Goal: Task Accomplishment & Management: Manage account settings

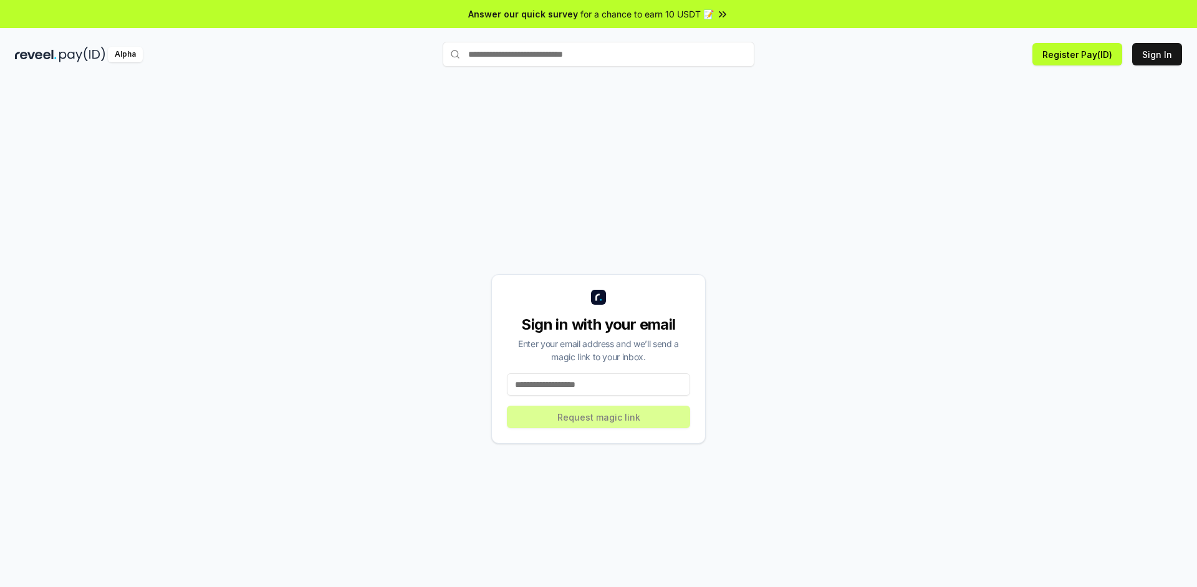
click at [612, 385] on input at bounding box center [598, 384] width 183 height 22
type input "**********"
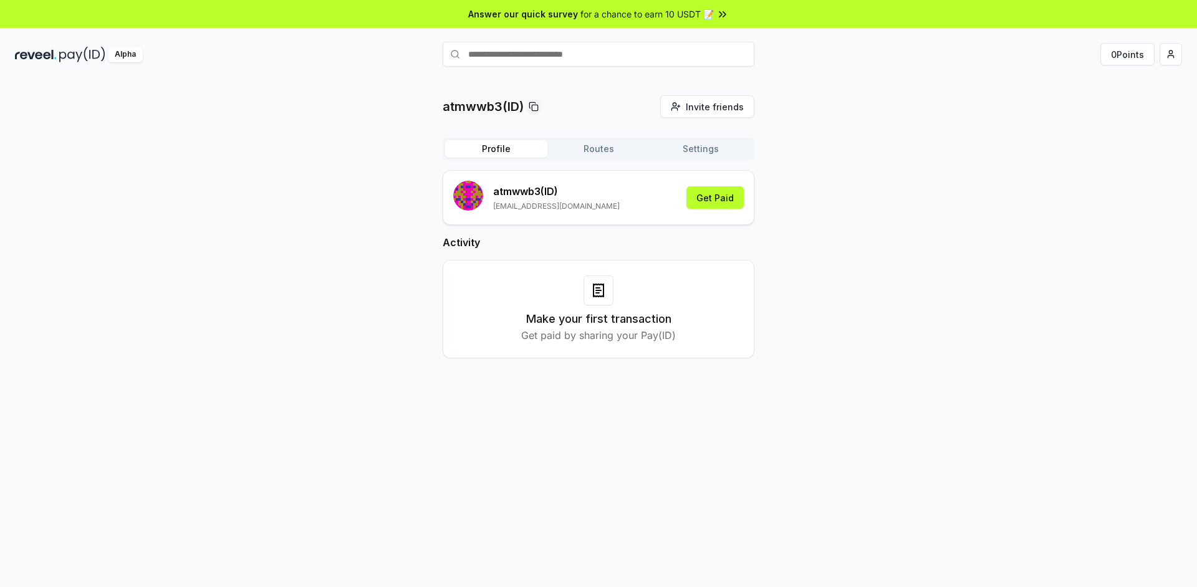
drag, startPoint x: 611, startPoint y: 118, endPoint x: 583, endPoint y: 112, distance: 28.9
click at [583, 112] on div "atmwwb3(ID) Invite friends Invite" at bounding box center [599, 106] width 312 height 22
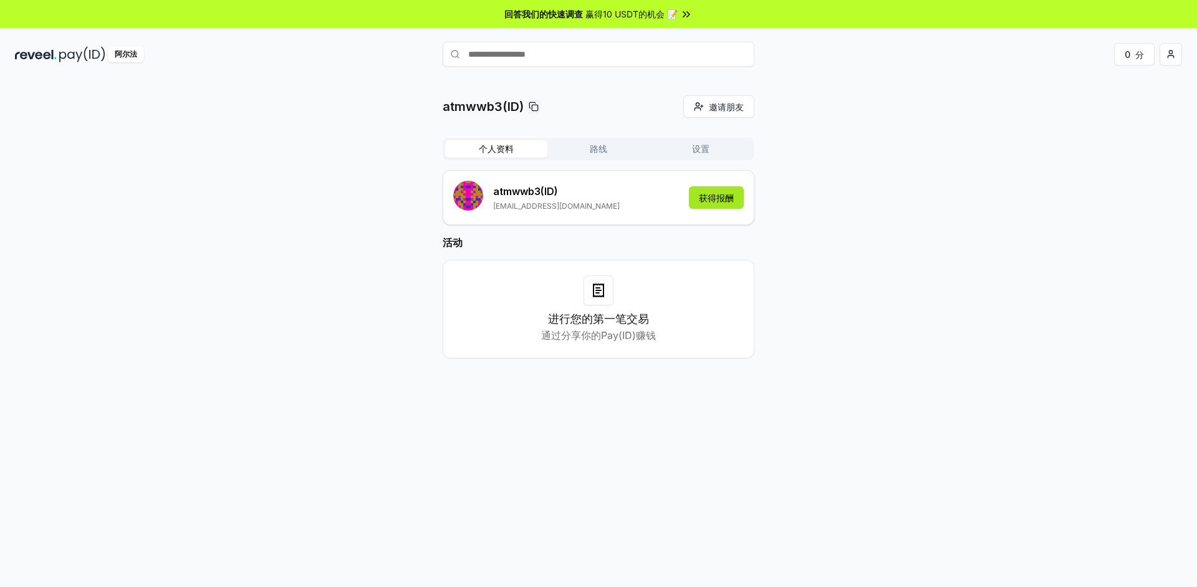
click at [721, 201] on font "获得报酬" at bounding box center [716, 198] width 35 height 11
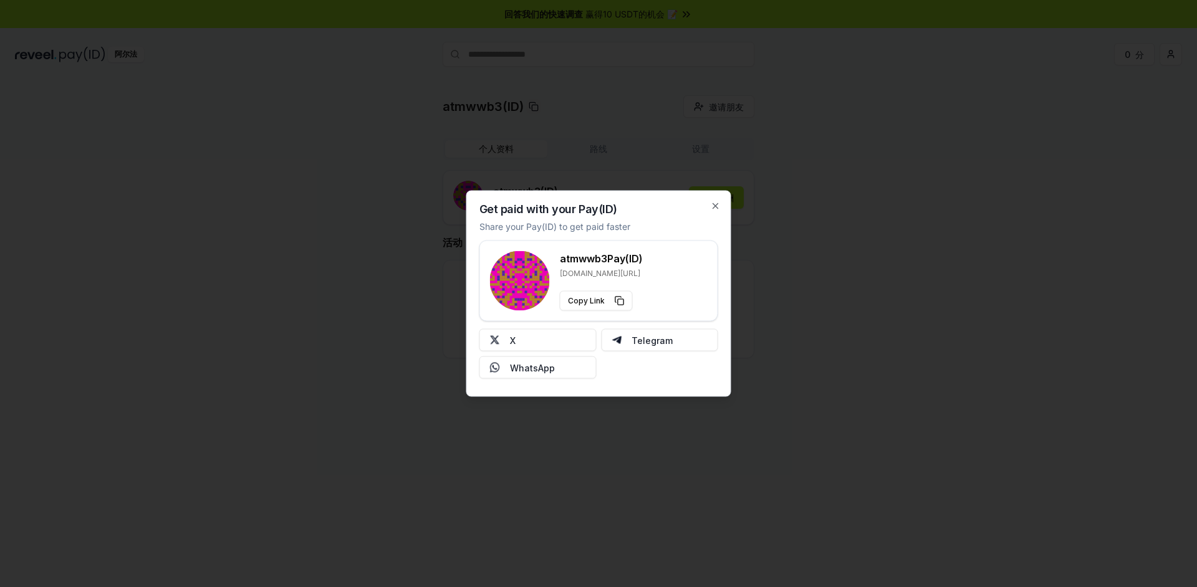
click at [199, 334] on div at bounding box center [598, 293] width 1197 height 587
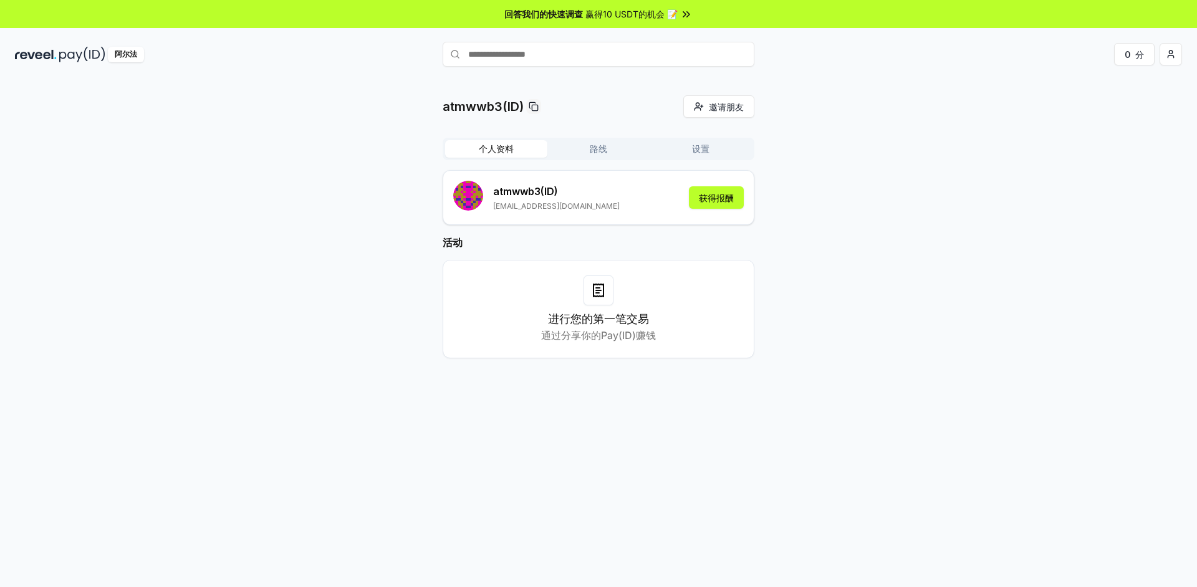
click at [597, 288] on icon at bounding box center [598, 288] width 4 height 0
click at [608, 144] on button "路线" at bounding box center [598, 148] width 102 height 17
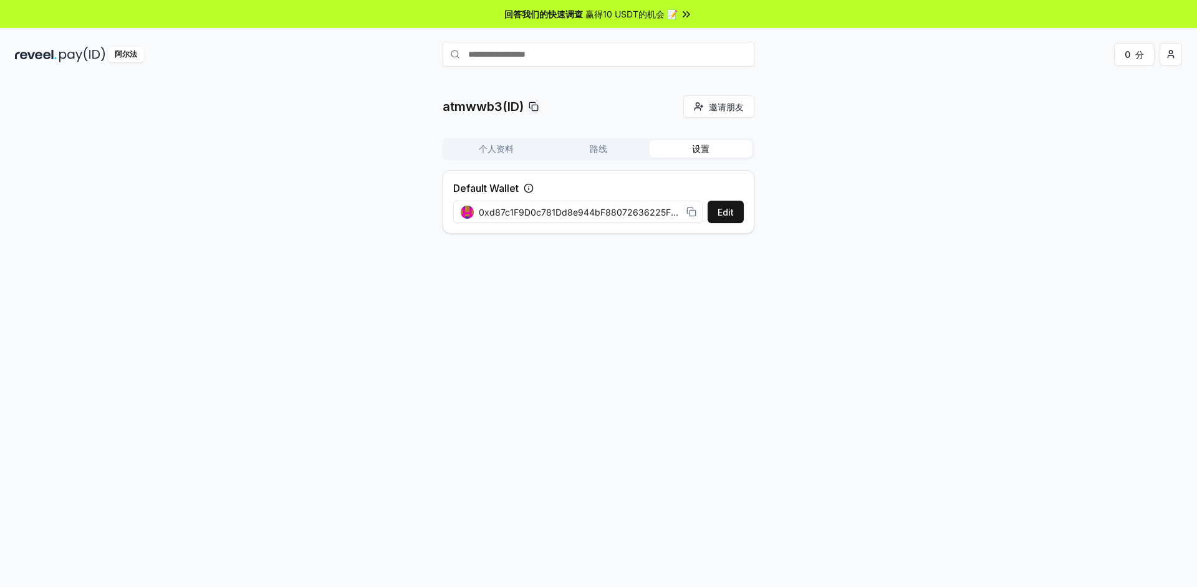
click at [684, 148] on button "设置" at bounding box center [701, 148] width 102 height 17
click at [664, 214] on font "0xd87c1F9D0c781Dd8e944bF88072636225F0Dc31c" at bounding box center [590, 212] width 223 height 11
click at [679, 219] on div "0xd87c1F9D0c781Dd8e944bF88072636225F0Dc31c" at bounding box center [578, 212] width 251 height 28
click at [686, 211] on div "0xd87c1F9D0c781Dd8e944bF88072636225F0Dc31c" at bounding box center [579, 212] width 236 height 13
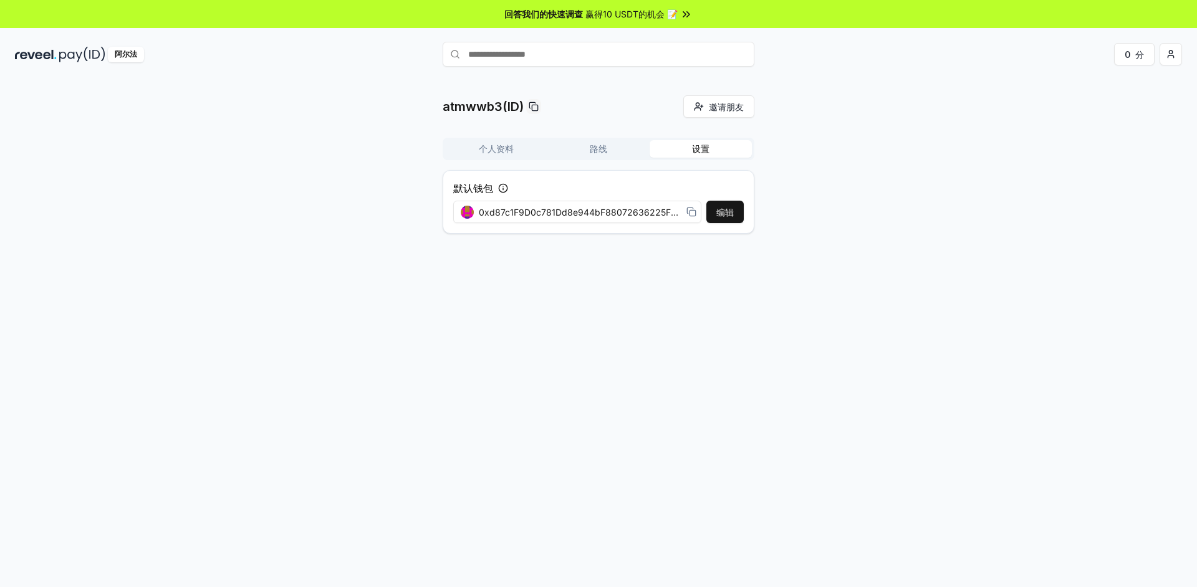
click at [687, 211] on icon at bounding box center [690, 211] width 6 height 6
click at [688, 209] on icon at bounding box center [690, 211] width 6 height 6
click at [742, 269] on div "atmwwb3(ID) 邀请朋友 邀请 个人资料 路线 设置 默认钱包 编辑 0xd87c1F9D0c781Dd8e944bF88072636225F0Dc3…" at bounding box center [598, 346] width 1197 height 552
click at [602, 153] on font "路线" at bounding box center [598, 148] width 17 height 11
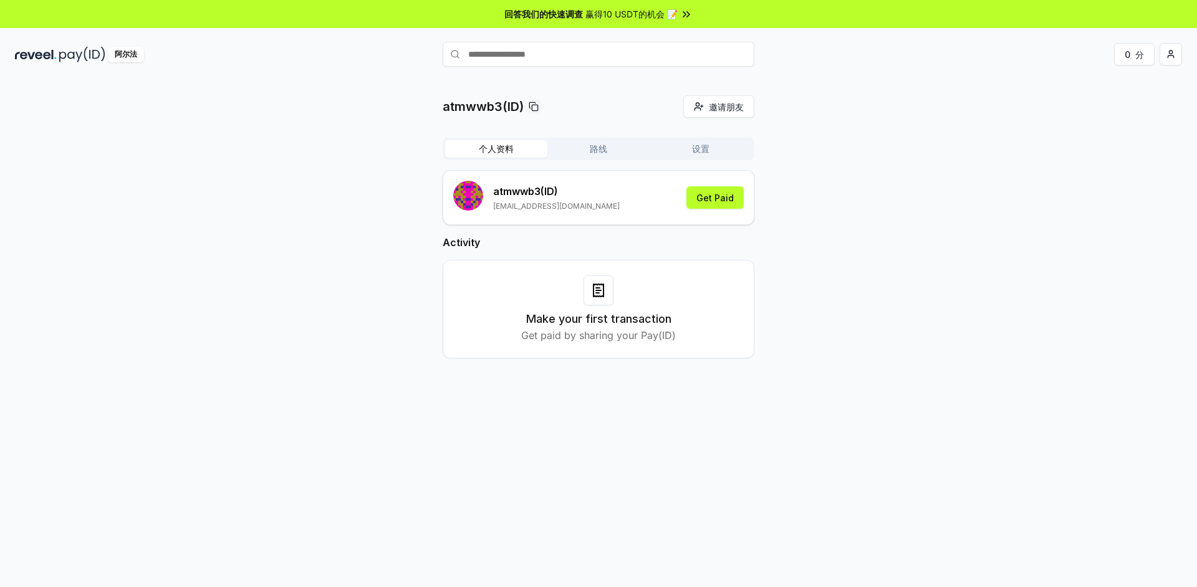
click at [524, 148] on button "个人资料" at bounding box center [496, 148] width 102 height 17
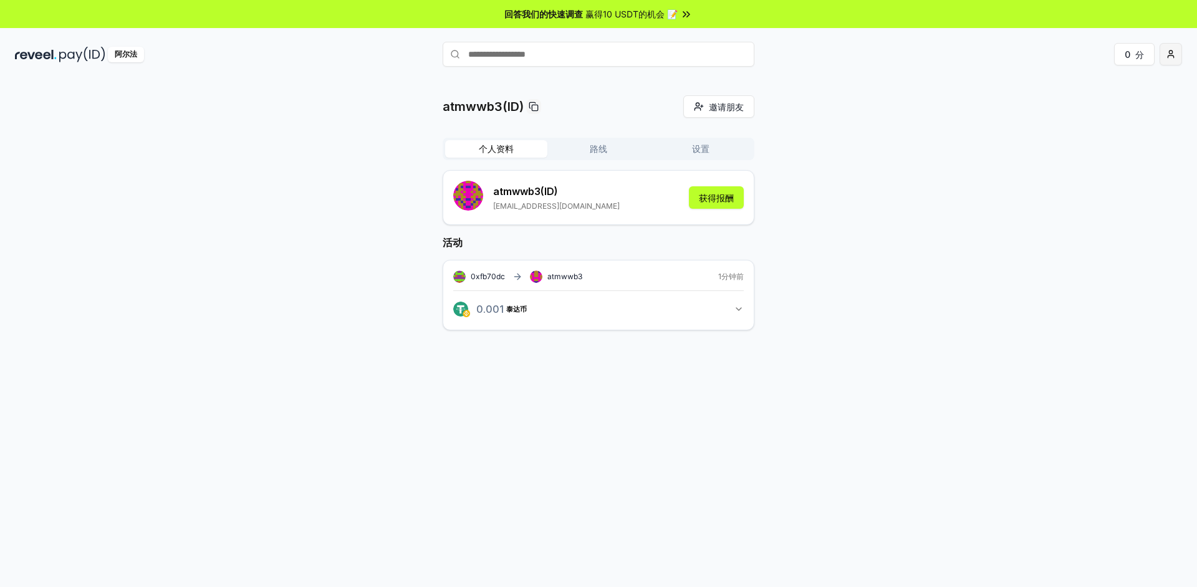
click at [1174, 56] on html "回答我们的快速调查 赢得10 USDT的机会 📝 阿尔法 0 分 atmwwb3(ID) 邀请朋友 邀请 个人资料 路线 设置 atmwwb3 (ID) 34…" at bounding box center [598, 293] width 1197 height 587
click at [1072, 125] on font "连接钱包" at bounding box center [1080, 128] width 35 height 11
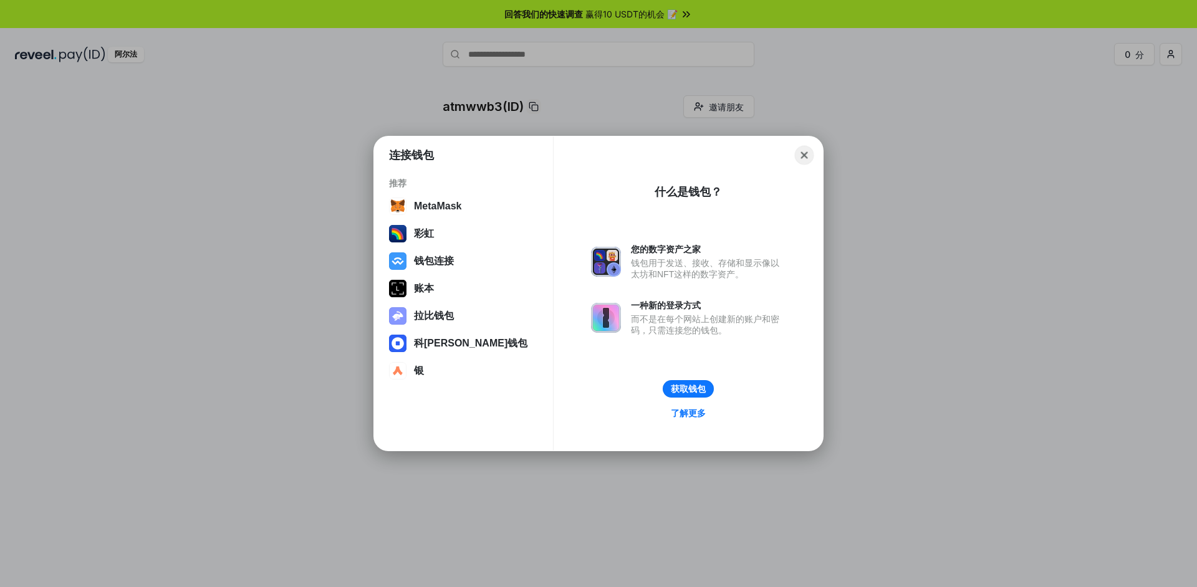
click at [800, 155] on button "Close" at bounding box center [804, 155] width 19 height 19
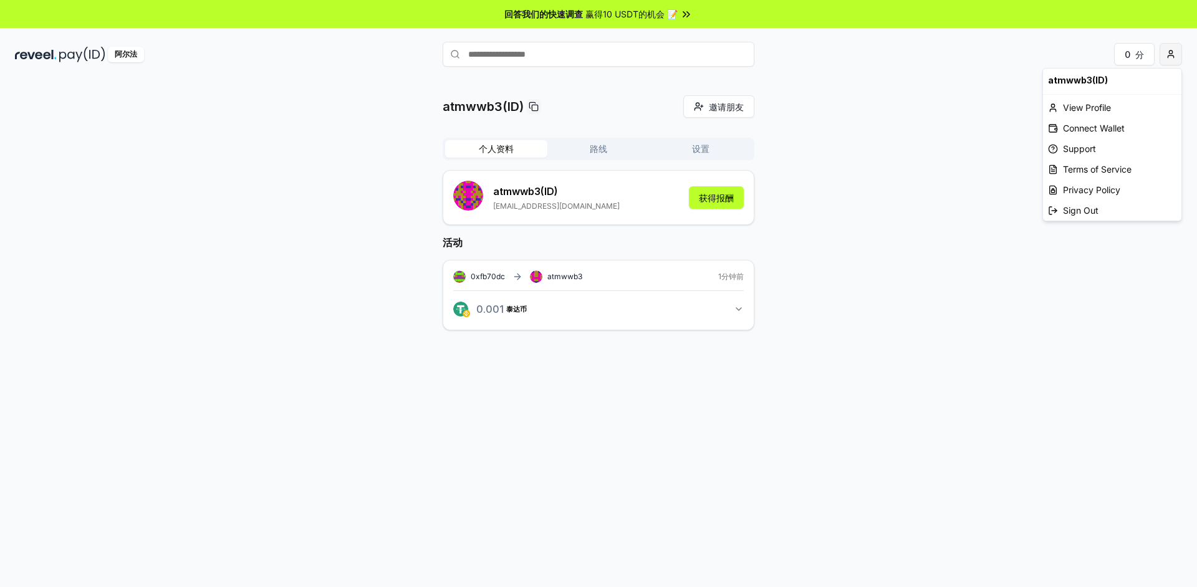
click at [1170, 63] on html "回答我们的快速调查 赢得10 USDT的机会 📝 阿尔法 0 分 atmwwb3(ID) 邀请朋友 邀请 个人资料 路线 设置 atmwwb3 (ID) 34…" at bounding box center [598, 293] width 1197 height 587
click at [1080, 112] on font "查看资料" at bounding box center [1080, 107] width 35 height 11
click at [808, 246] on div "atmwwb3(ID) 邀请朋友 邀请 个人资料 路线 设置 atmwwb3 (ID) 3405407@qq.com 获得报酬 活动 0xfb70dc atm…" at bounding box center [598, 222] width 1167 height 255
drag, startPoint x: 13, startPoint y: 56, endPoint x: 34, endPoint y: 57, distance: 20.6
click at [34, 57] on div "阿尔法 0 分" at bounding box center [598, 54] width 1197 height 32
